Goal: Task Accomplishment & Management: Manage account settings

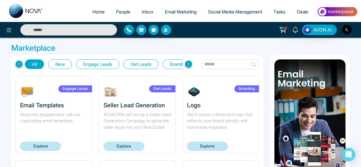
click at [347, 31] on img "button" at bounding box center [347, 30] width 10 height 10
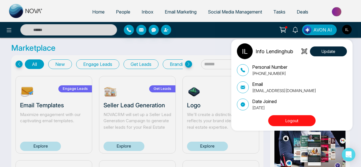
click at [298, 124] on button "Logout" at bounding box center [291, 120] width 47 height 11
